Goal: Check status: Check status

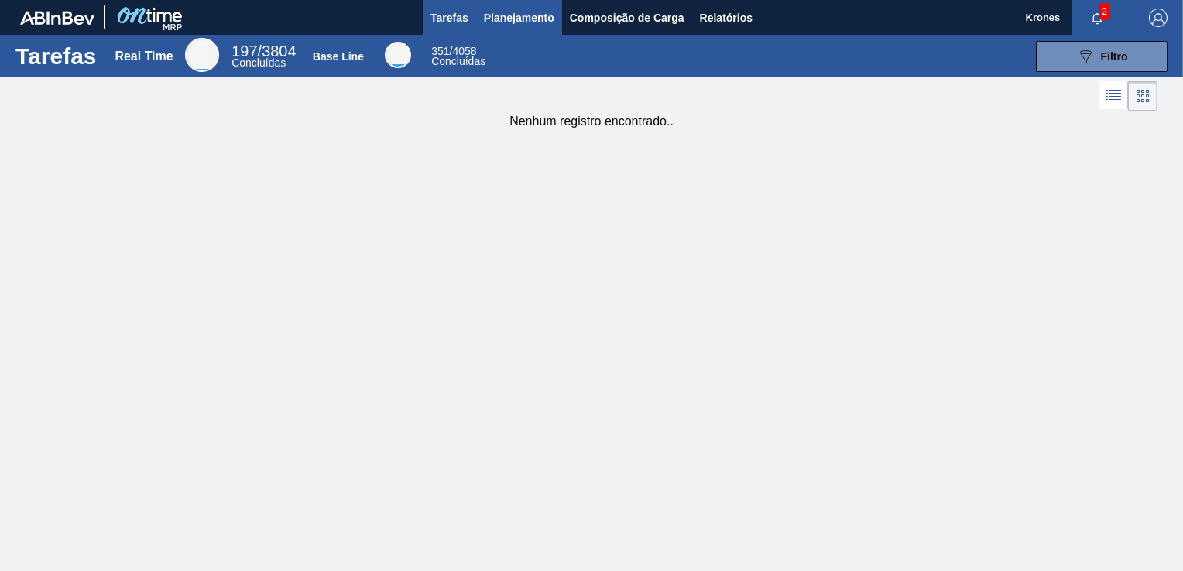
click at [511, 17] on span "Planejamento" at bounding box center [519, 18] width 70 height 19
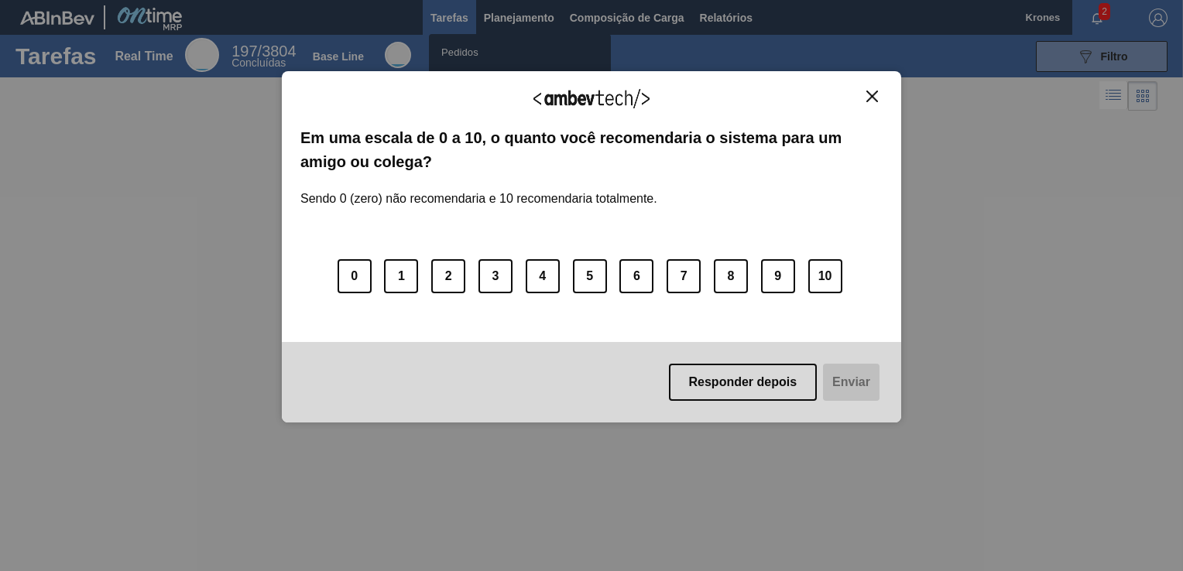
click at [870, 91] on img "Close" at bounding box center [872, 97] width 12 height 12
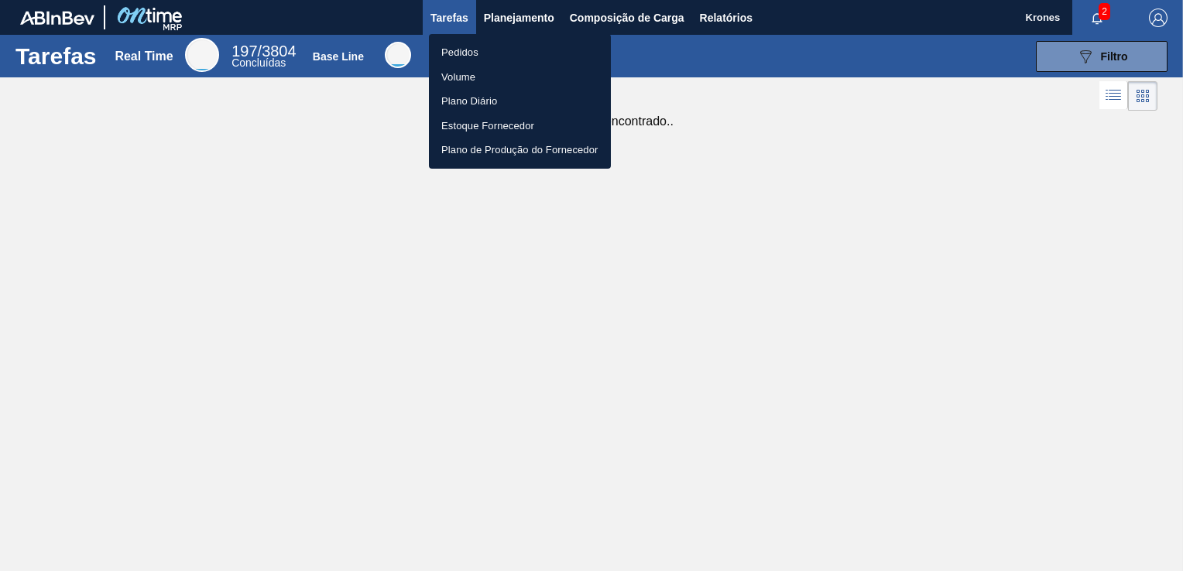
click at [460, 53] on li "Pedidos" at bounding box center [520, 52] width 182 height 25
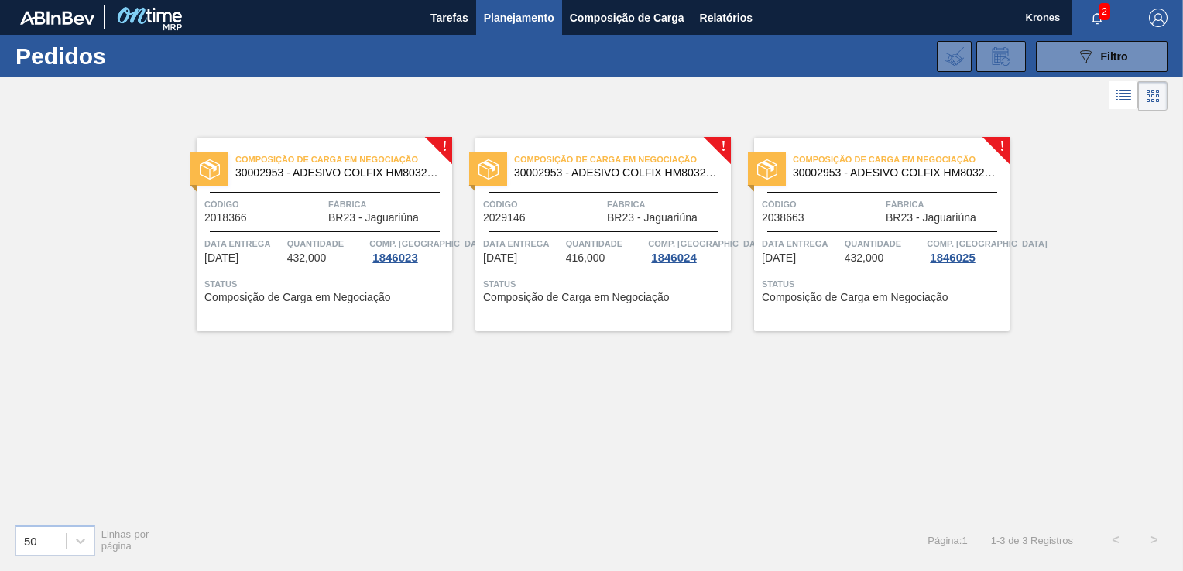
click at [294, 210] on span "Código" at bounding box center [264, 204] width 120 height 15
click at [570, 207] on span "Código" at bounding box center [543, 204] width 120 height 15
